Goal: Navigation & Orientation: Find specific page/section

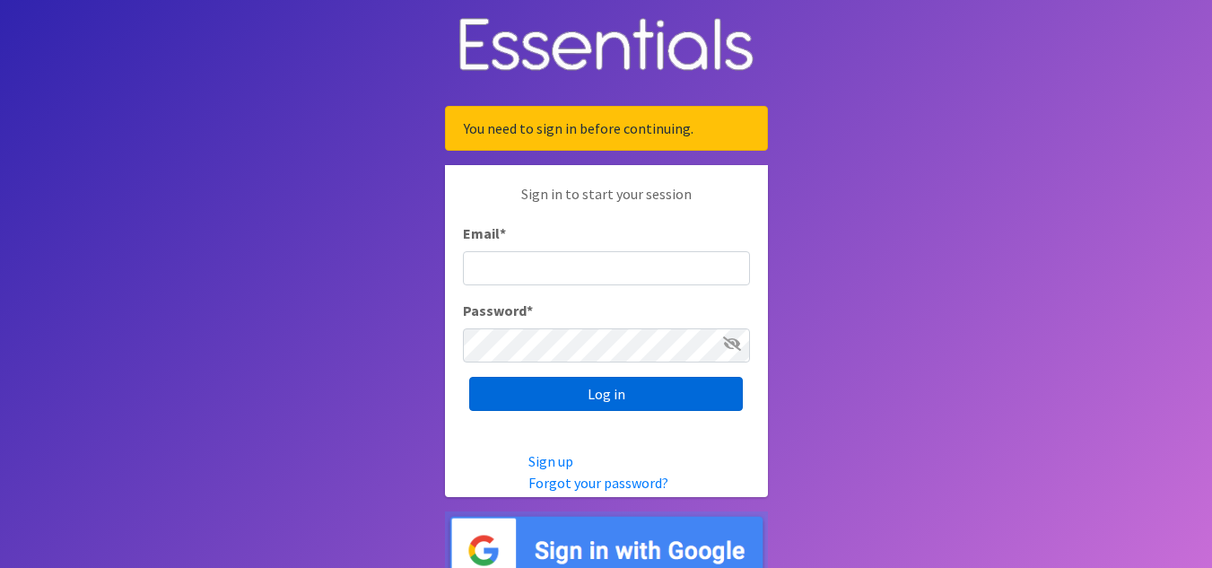
type input "[EMAIL_ADDRESS][PERSON_NAME][DOMAIN_NAME]"
click at [601, 407] on input "Log in" at bounding box center [606, 394] width 274 height 34
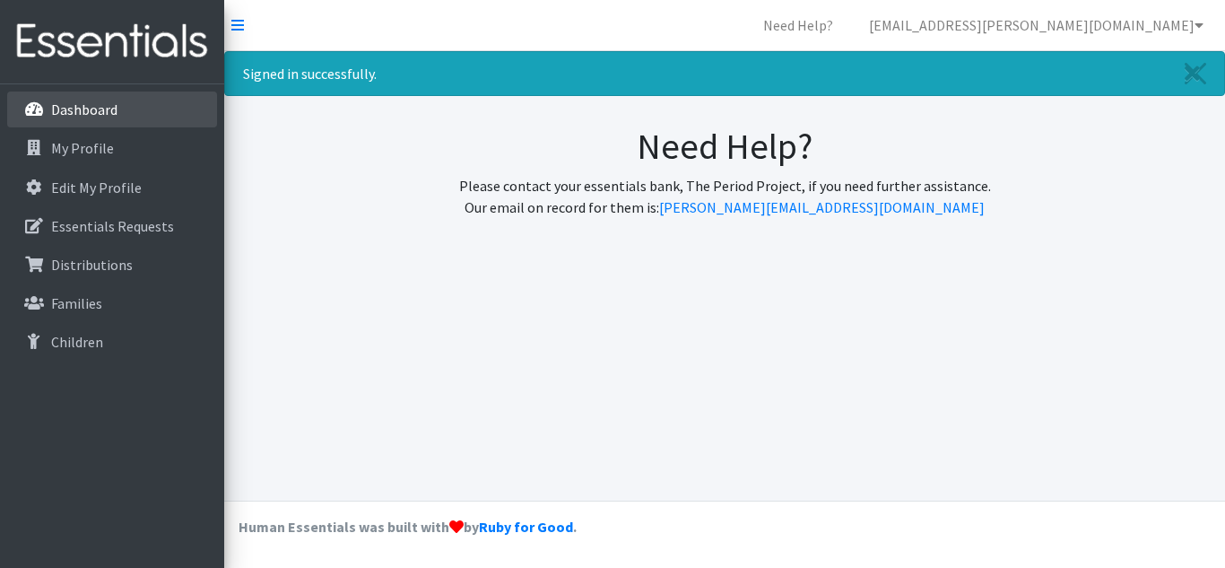
click at [57, 100] on p "Dashboard" at bounding box center [84, 109] width 66 height 18
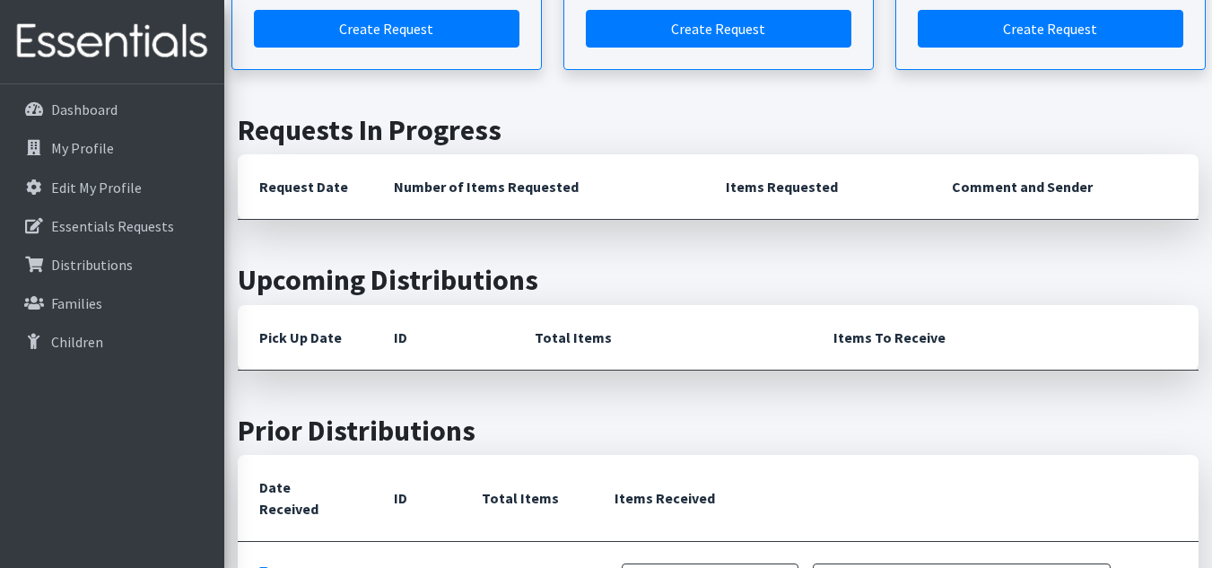
scroll to position [418, 0]
